Goal: Check status: Check status

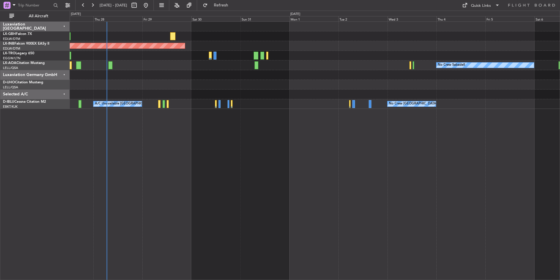
click at [193, 92] on div "Planned Maint Nice ([GEOGRAPHIC_DATA]) Unplanned Maint [GEOGRAPHIC_DATA] (Al Ma…" at bounding box center [315, 65] width 490 height 87
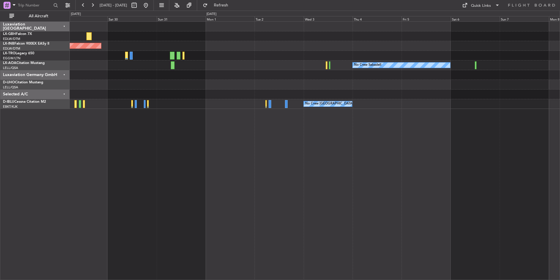
click at [366, 112] on div "Planned Maint Nice ([GEOGRAPHIC_DATA]) Unplanned Maint [GEOGRAPHIC_DATA] (Al Ma…" at bounding box center [315, 150] width 491 height 258
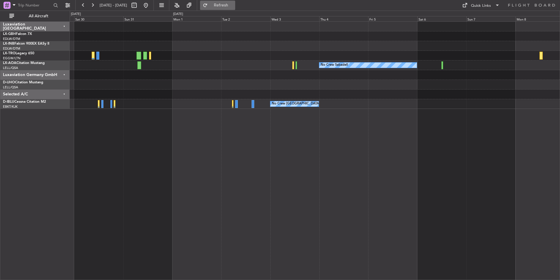
click at [232, 4] on span "Refresh" at bounding box center [221, 5] width 25 height 4
click at [151, 5] on button at bounding box center [145, 5] width 9 height 9
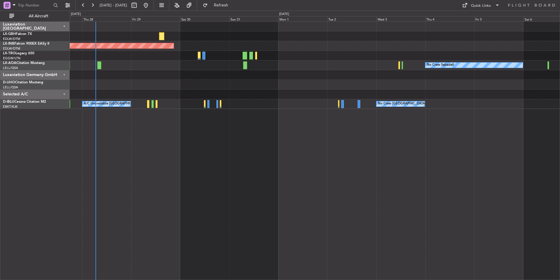
click at [296, 185] on div "Planned Maint Nice ([GEOGRAPHIC_DATA]) Unplanned Maint [GEOGRAPHIC_DATA] (Al Ma…" at bounding box center [315, 150] width 491 height 258
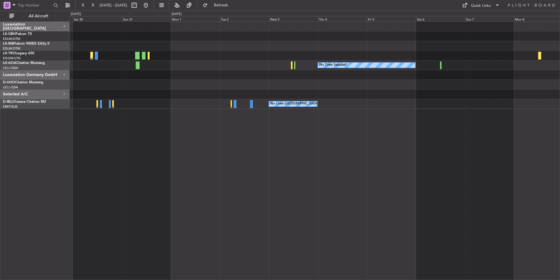
click at [234, 201] on div "Unplanned Maint [GEOGRAPHIC_DATA] (Al Maktoum Intl) Planned [GEOGRAPHIC_DATA] N…" at bounding box center [315, 150] width 491 height 258
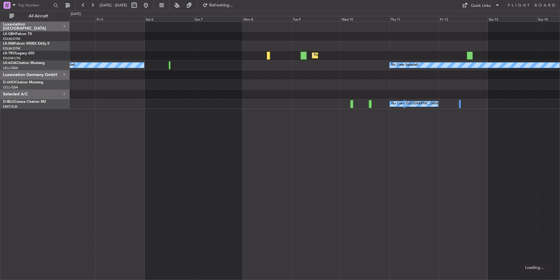
click at [247, 191] on div "Planned Maint Dusseldorf No Crew Sabadell No Crew Sabadell No Crew [GEOGRAPHIC_…" at bounding box center [315, 150] width 491 height 258
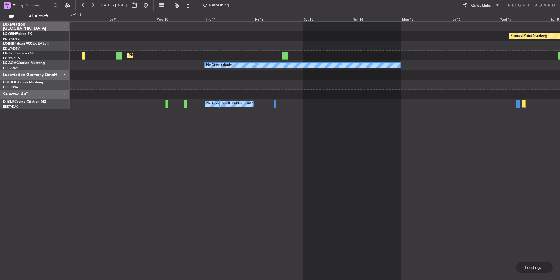
click at [297, 184] on div "Planned Maint Nurnberg Planned [GEOGRAPHIC_DATA] No Crew Sabadell No Crew Sabad…" at bounding box center [315, 150] width 491 height 258
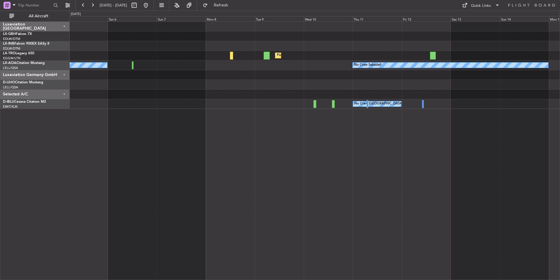
click at [435, 74] on div "Planned Maint Nurnberg Planned [GEOGRAPHIC_DATA] No Crew Sabadell No Crew Sabad…" at bounding box center [315, 65] width 490 height 87
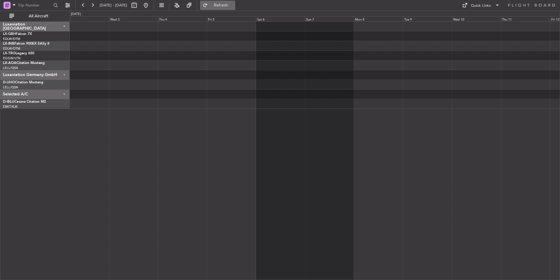
click at [234, 4] on span "Refresh" at bounding box center [221, 5] width 25 height 4
click at [151, 5] on button at bounding box center [145, 5] width 9 height 9
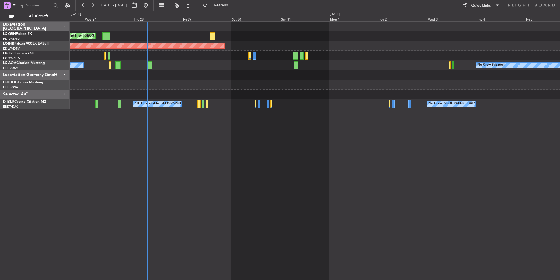
click at [318, 187] on div "Planned Maint Nice ([GEOGRAPHIC_DATA]) Unplanned Maint [GEOGRAPHIC_DATA] (Al Ma…" at bounding box center [315, 150] width 491 height 258
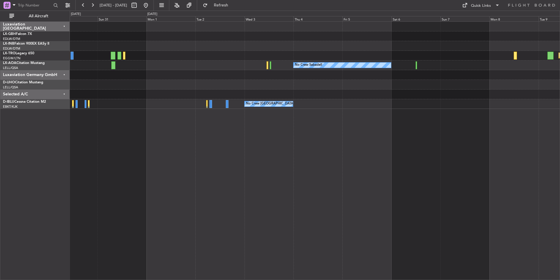
click at [316, 213] on div "Unplanned Maint [GEOGRAPHIC_DATA] (Al Maktoum Intl) Planned [GEOGRAPHIC_DATA] N…" at bounding box center [315, 150] width 491 height 258
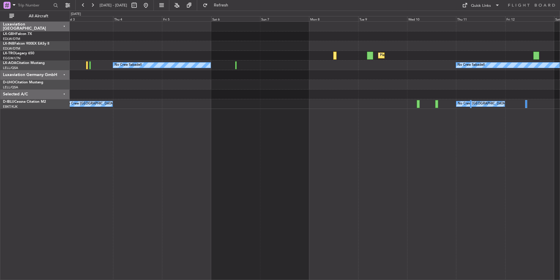
click at [304, 156] on div "Planned Maint Dusseldorf No Crew Sabadell No Crew Sabadell No Crew [GEOGRAPHIC_…" at bounding box center [315, 150] width 491 height 258
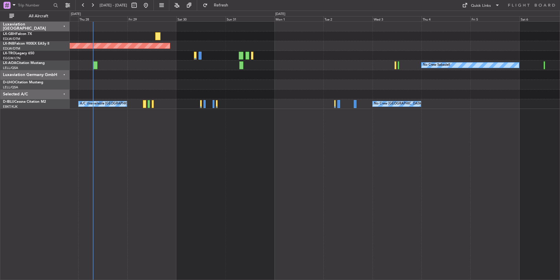
click at [445, 100] on div "Planned Maint Nice ([GEOGRAPHIC_DATA]) Unplanned Maint [GEOGRAPHIC_DATA] (Al Ma…" at bounding box center [315, 65] width 490 height 87
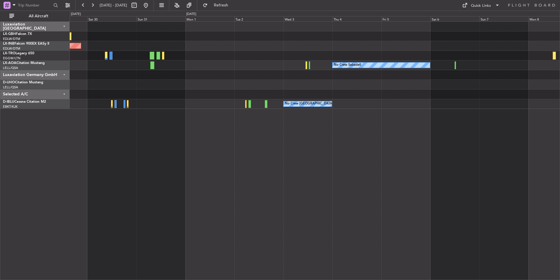
click at [335, 112] on div "Planned Maint Nice ([GEOGRAPHIC_DATA]) Unplanned Maint [GEOGRAPHIC_DATA] (Al Ma…" at bounding box center [315, 150] width 491 height 258
